Goal: Information Seeking & Learning: Learn about a topic

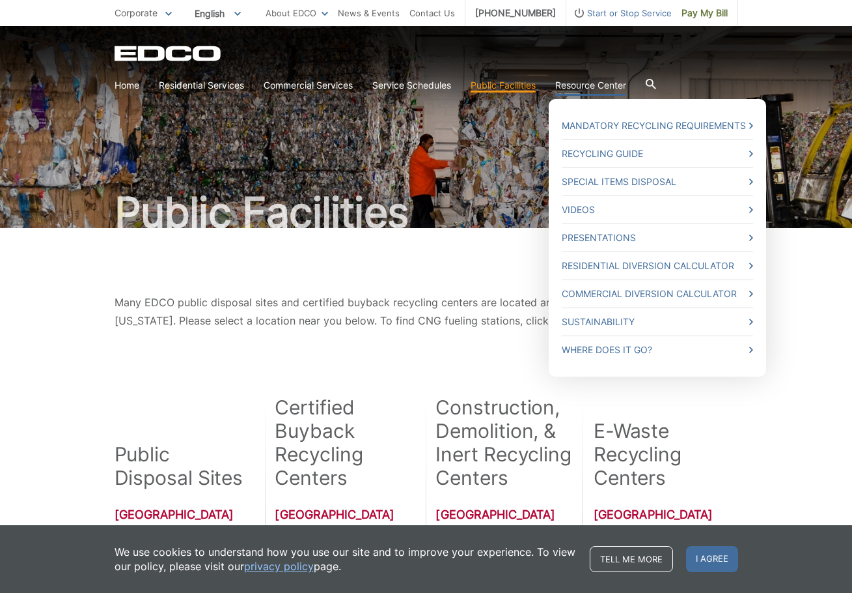
click at [611, 84] on link "Resource Center" at bounding box center [590, 85] width 71 height 14
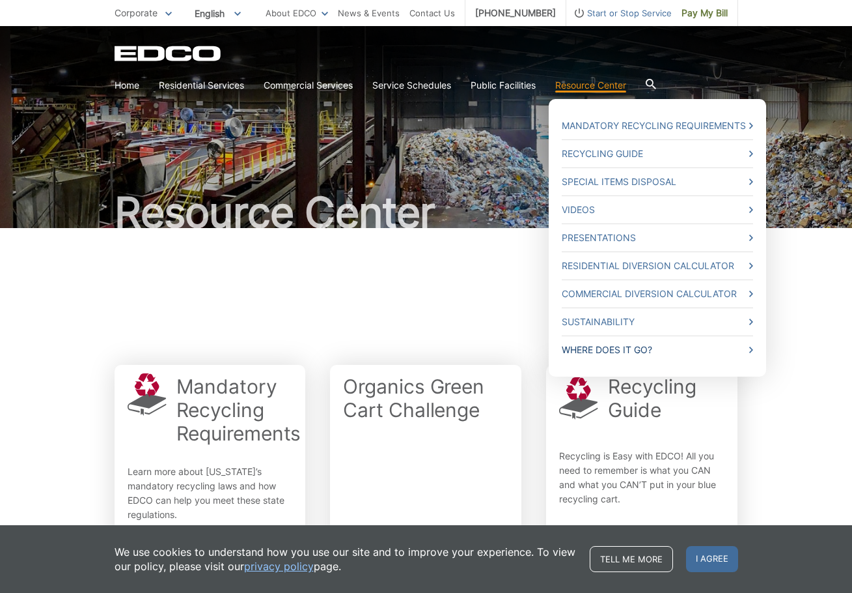
click at [610, 354] on link "Where Does it Go?" at bounding box center [657, 350] width 191 height 14
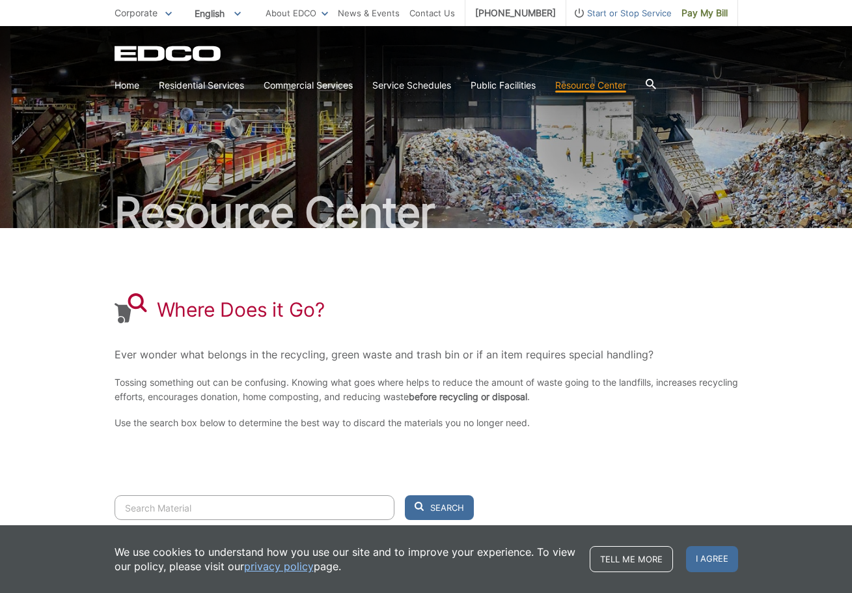
click at [204, 500] on input "Search" at bounding box center [255, 507] width 280 height 25
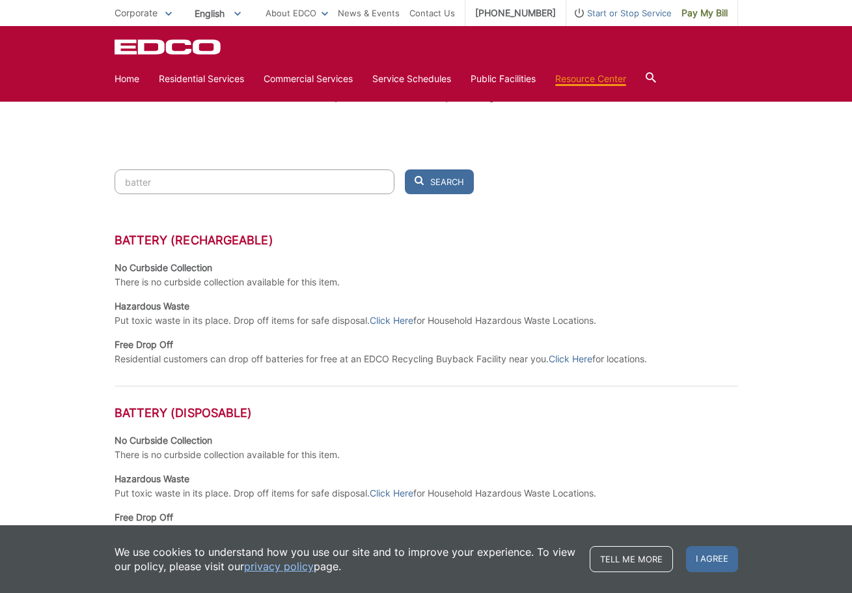
scroll to position [391, 0]
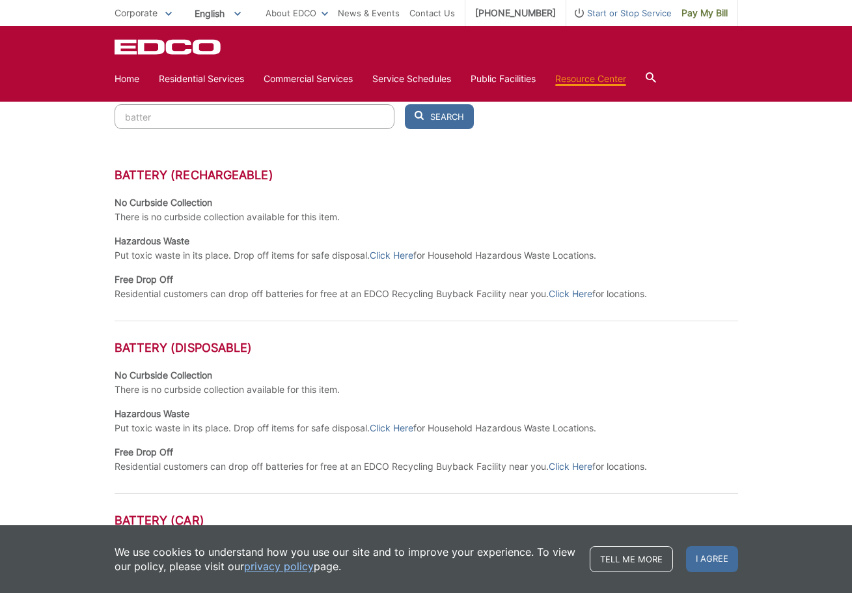
type input "batter"
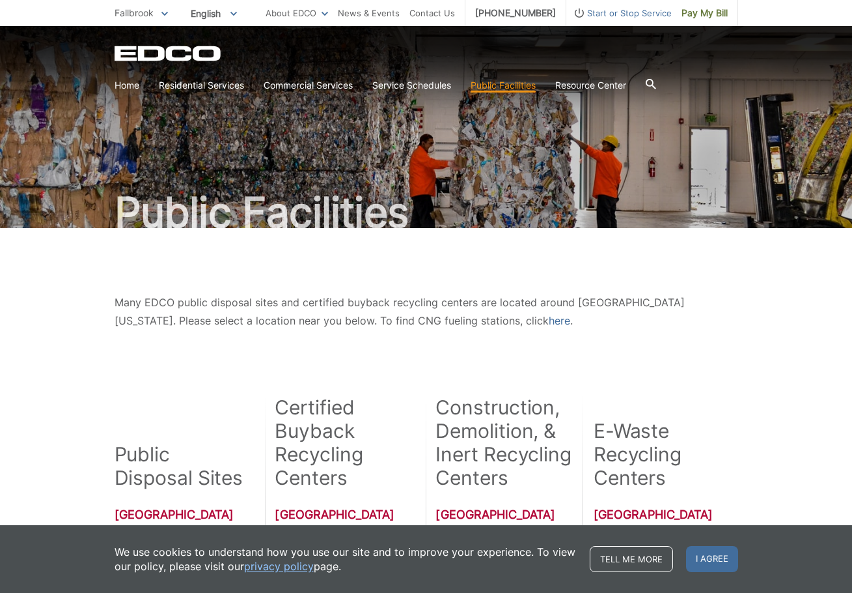
click at [150, 16] on span "Fallbrook" at bounding box center [134, 12] width 39 height 11
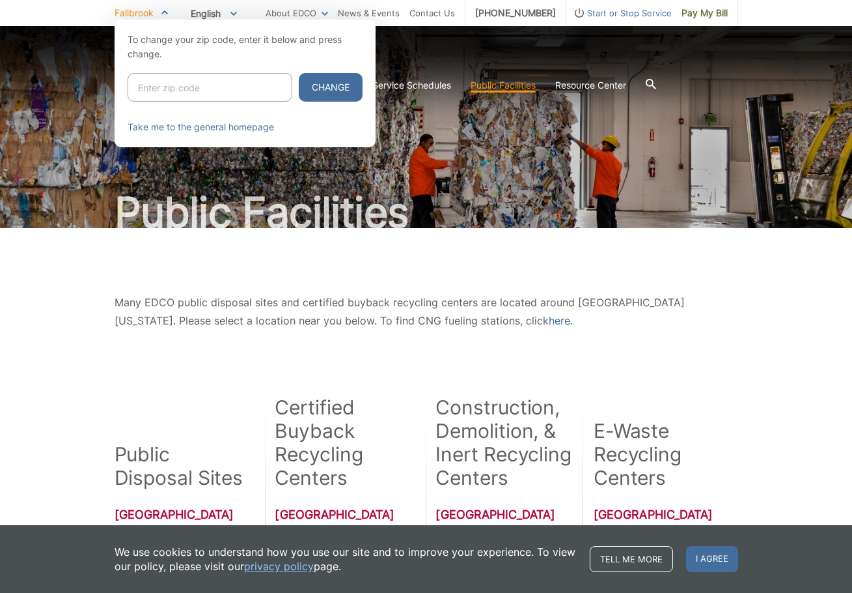
click at [195, 91] on input "Enter zip code" at bounding box center [210, 87] width 165 height 29
type input "9"
click at [251, 85] on input "Enter zip code" at bounding box center [210, 87] width 165 height 29
type input "91950"
click at [299, 73] on button "Change" at bounding box center [331, 87] width 64 height 29
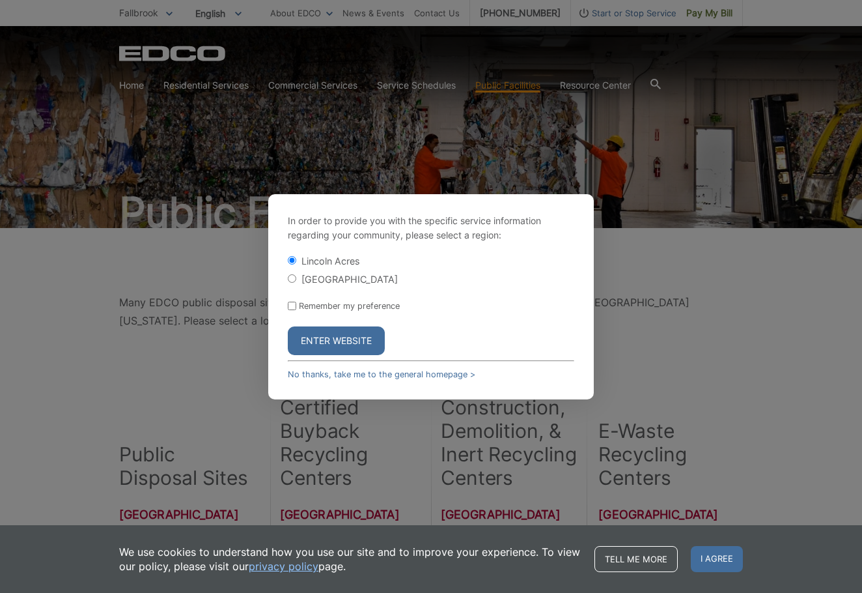
click at [331, 277] on label "[GEOGRAPHIC_DATA]" at bounding box center [350, 279] width 96 height 11
click at [296, 277] on input "[GEOGRAPHIC_DATA]" at bounding box center [292, 278] width 8 height 8
radio input "true"
click at [348, 345] on button "Enter Website" at bounding box center [336, 340] width 97 height 29
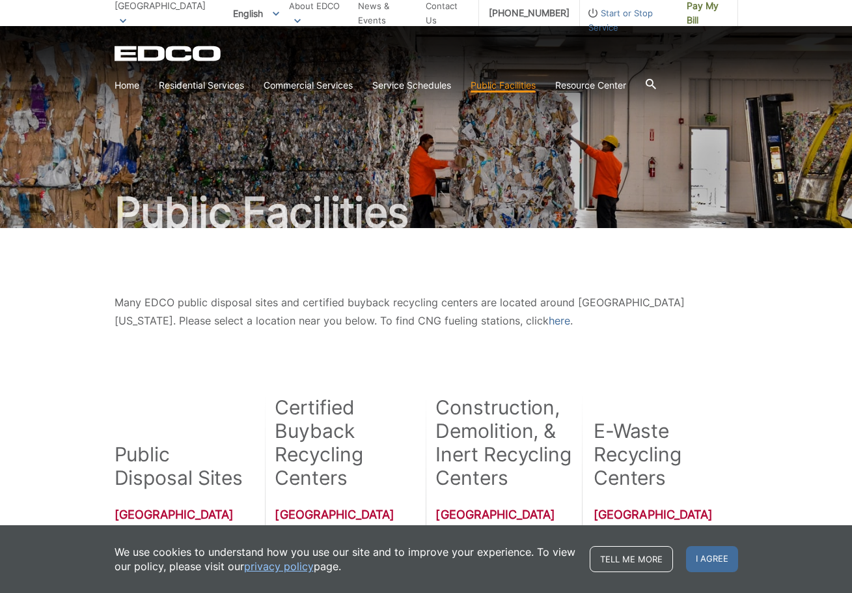
click at [651, 81] on section "Home Residential Services Curbside Pickup Recycling Organic Recycling Trash Hou…" at bounding box center [427, 85] width 624 height 25
click at [654, 81] on icon at bounding box center [650, 84] width 10 height 10
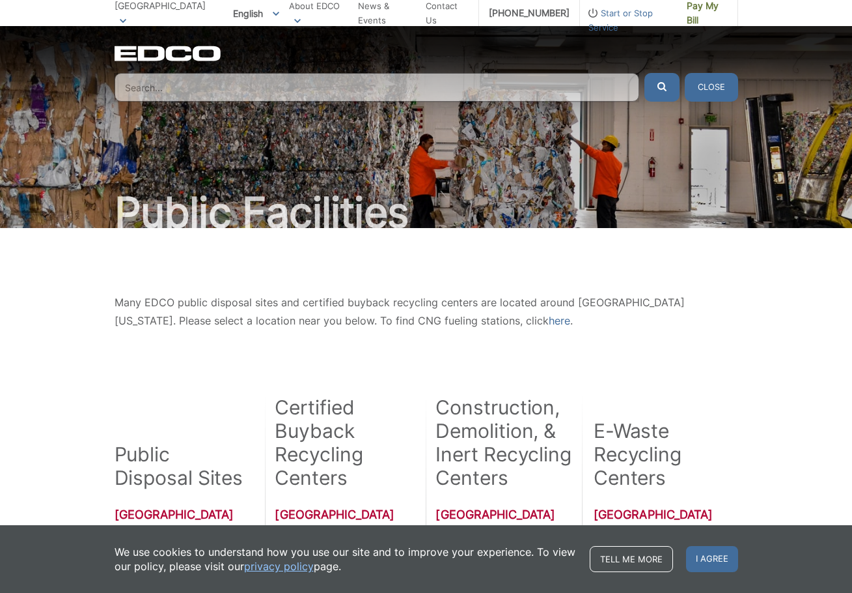
click at [402, 86] on input "Search" at bounding box center [377, 87] width 525 height 29
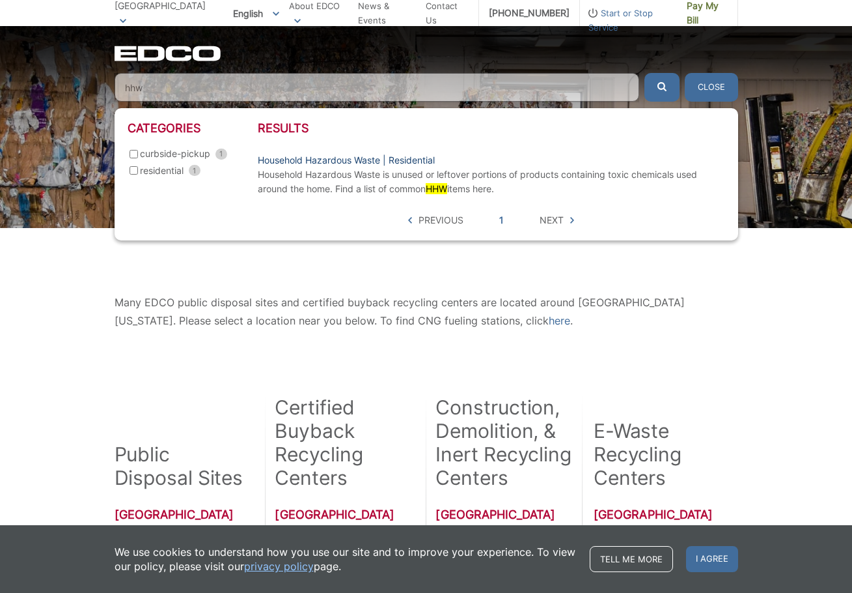
type input "hhw"
click at [325, 154] on link "Household Hazardous Waste | Residential" at bounding box center [346, 160] width 177 height 14
